Goal: Navigation & Orientation: Find specific page/section

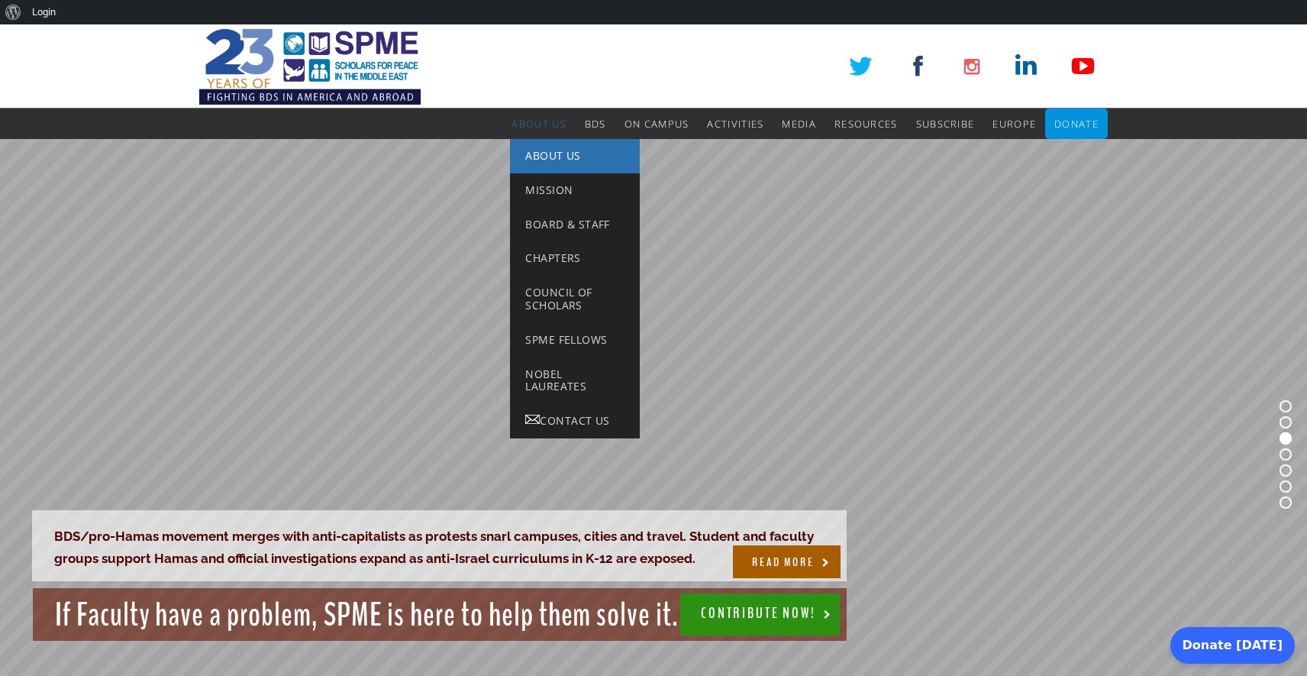
click at [547, 155] on span "About Us" at bounding box center [552, 155] width 55 height 15
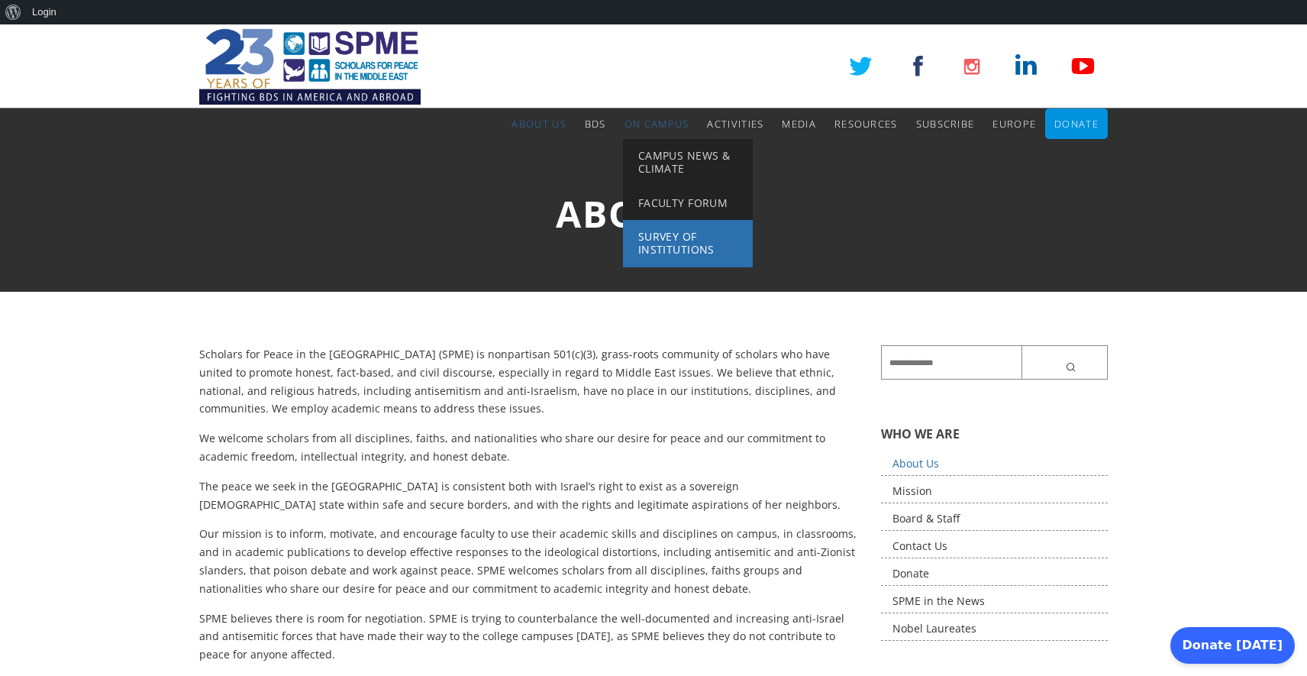
click at [661, 234] on span "Survey of Institutions" at bounding box center [676, 242] width 76 height 27
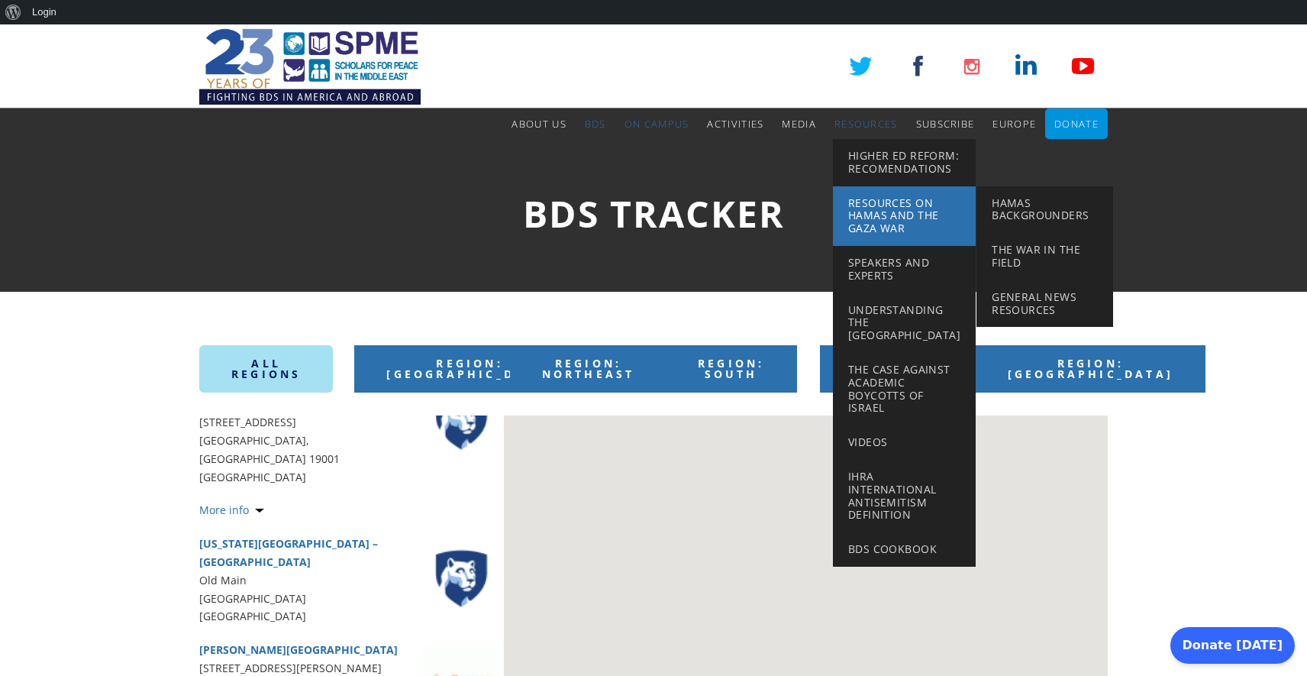
click at [889, 220] on span "Resources on Hamas and the Gaza War" at bounding box center [893, 216] width 90 height 40
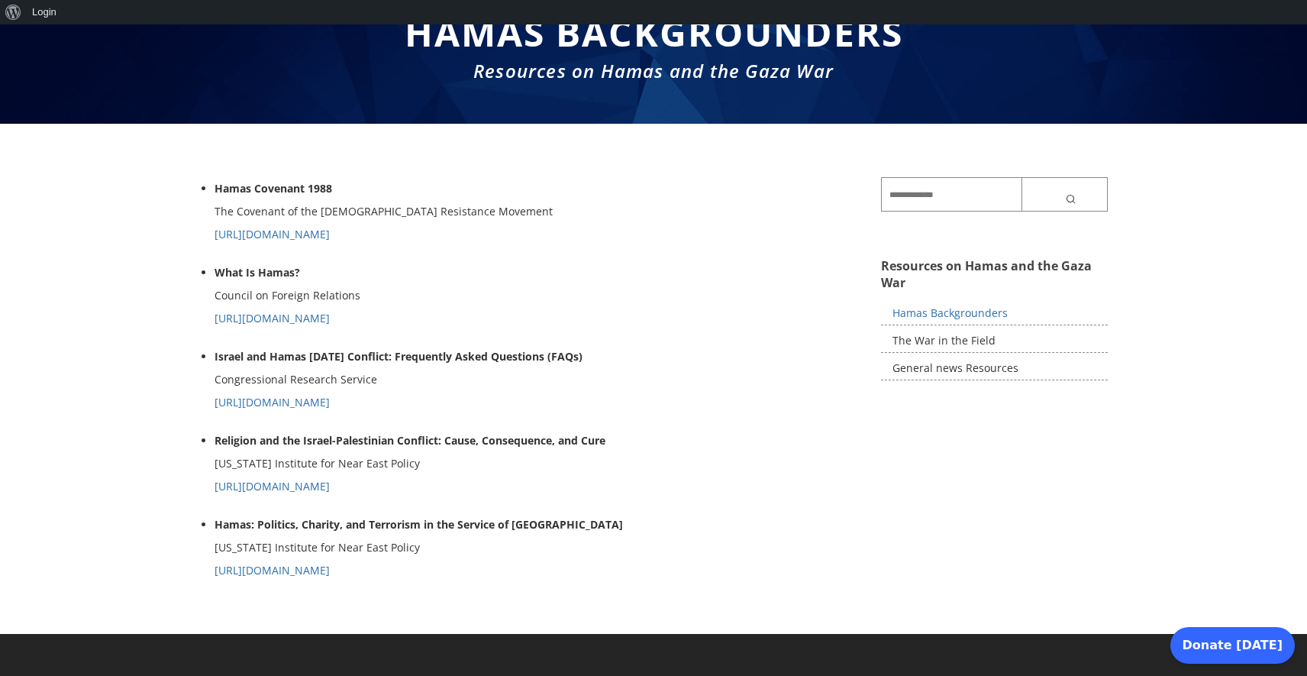
scroll to position [191, 0]
